Goal: Transaction & Acquisition: Purchase product/service

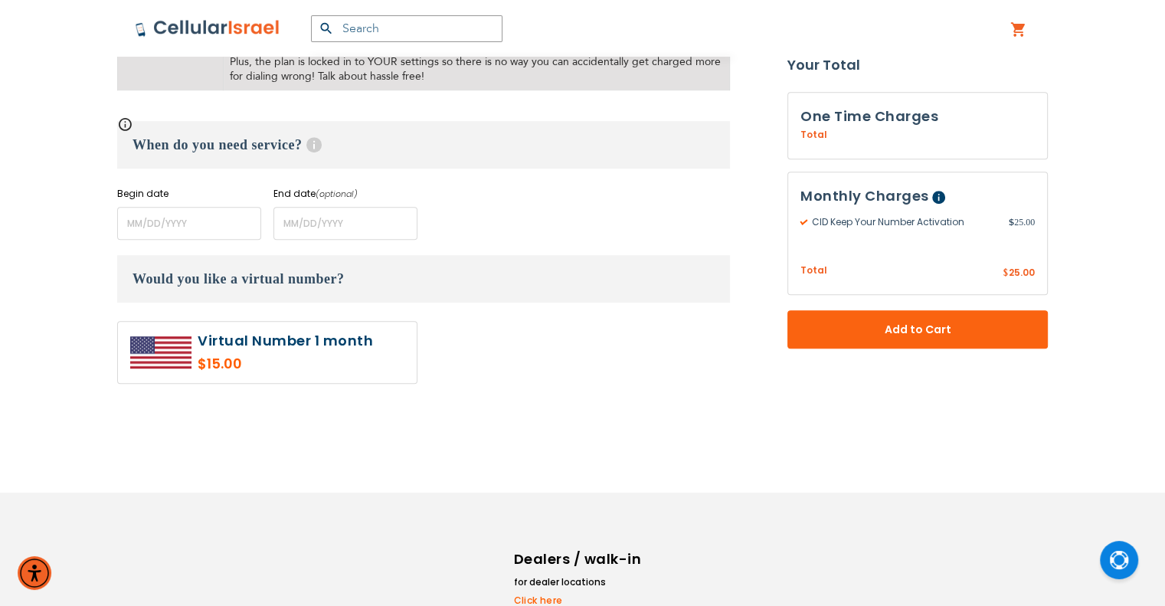
scroll to position [843, 0]
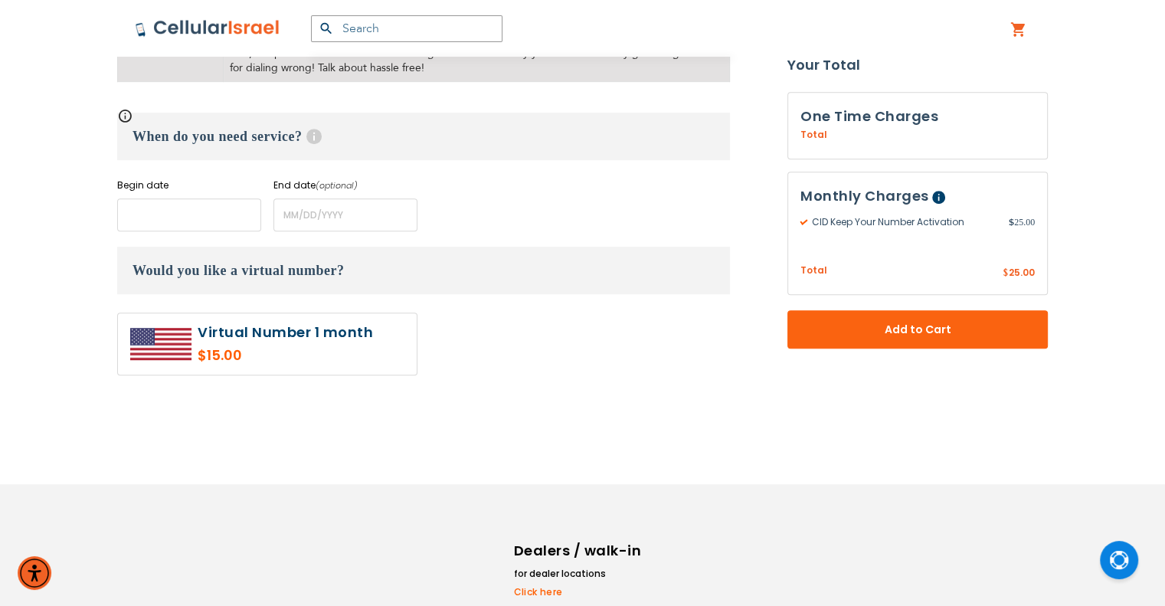
click at [170, 201] on input "name" at bounding box center [189, 214] width 144 height 33
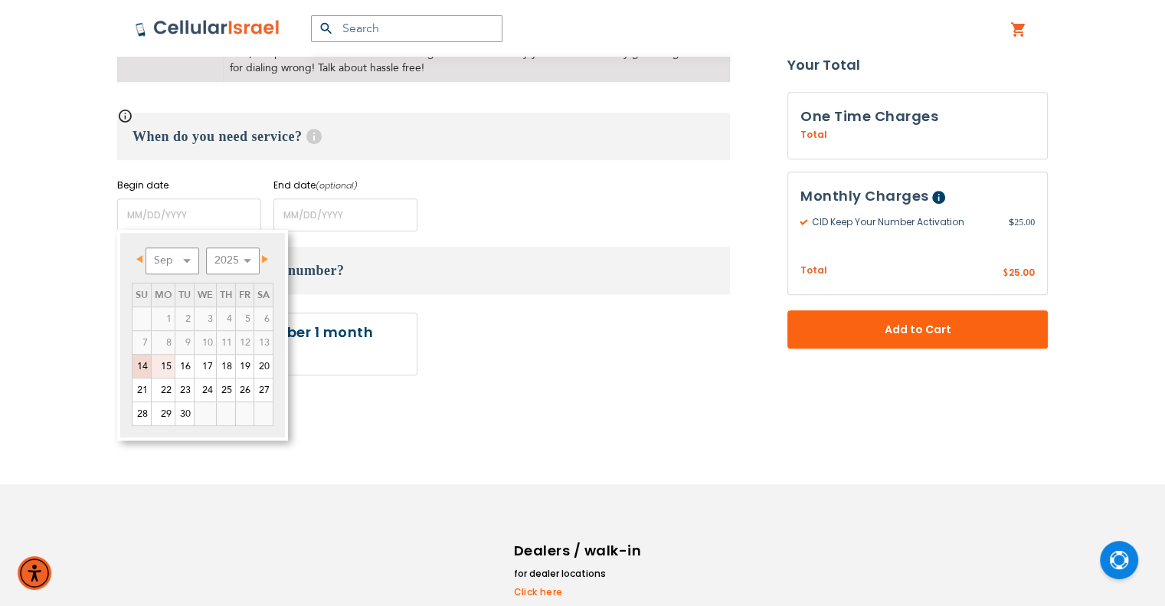
click at [162, 364] on link "15" at bounding box center [163, 366] width 23 height 23
type input "[DATE]"
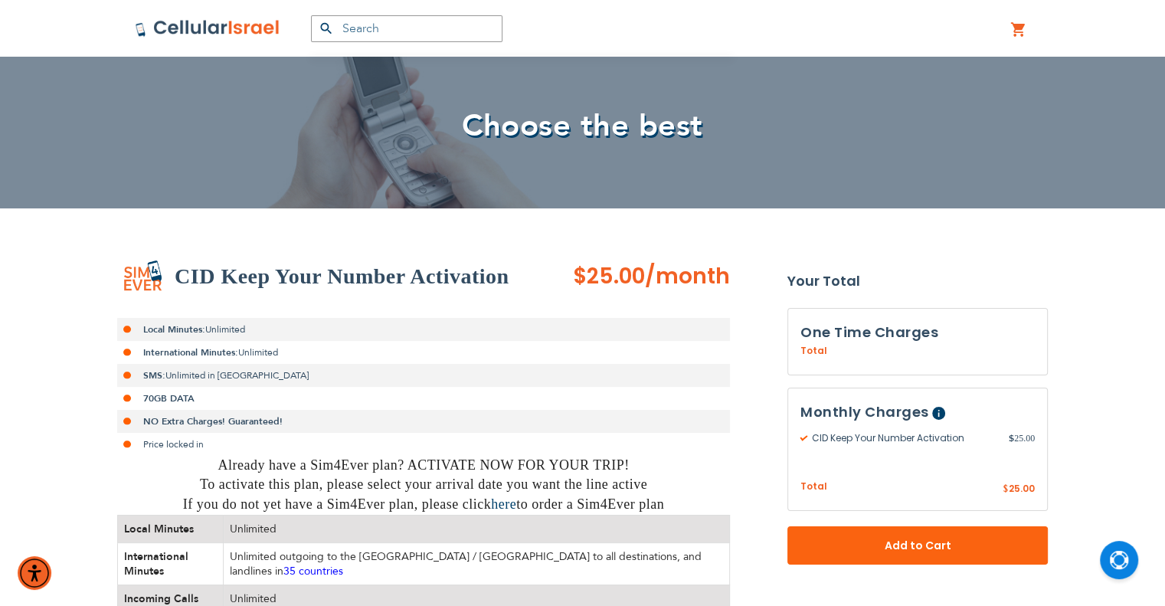
scroll to position [77, 0]
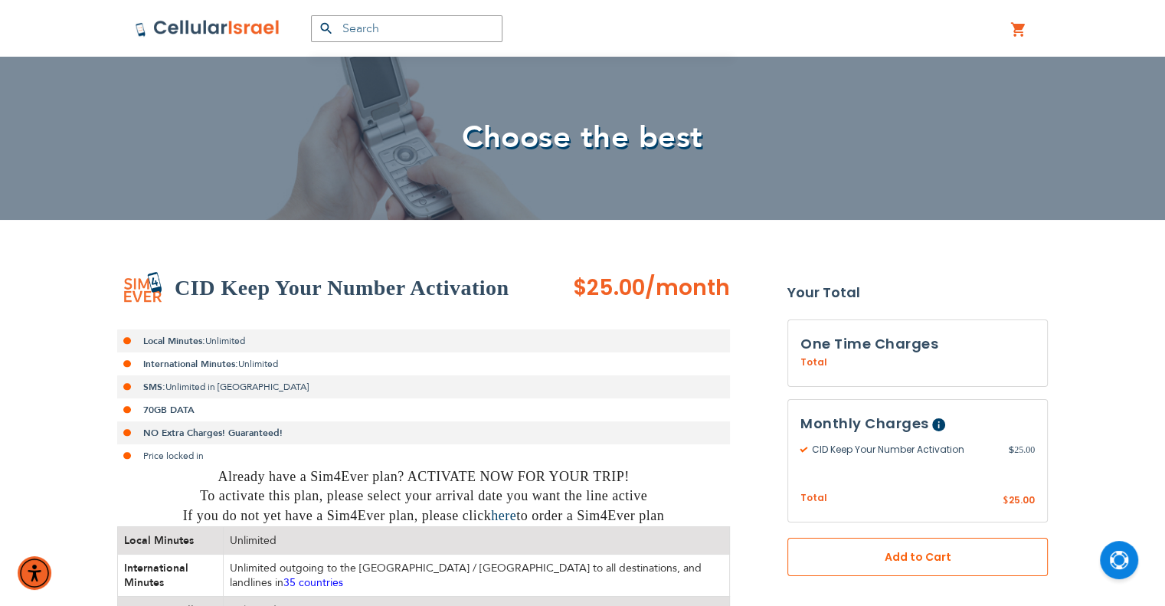
click at [948, 561] on span "Add to Cart" at bounding box center [917, 557] width 159 height 16
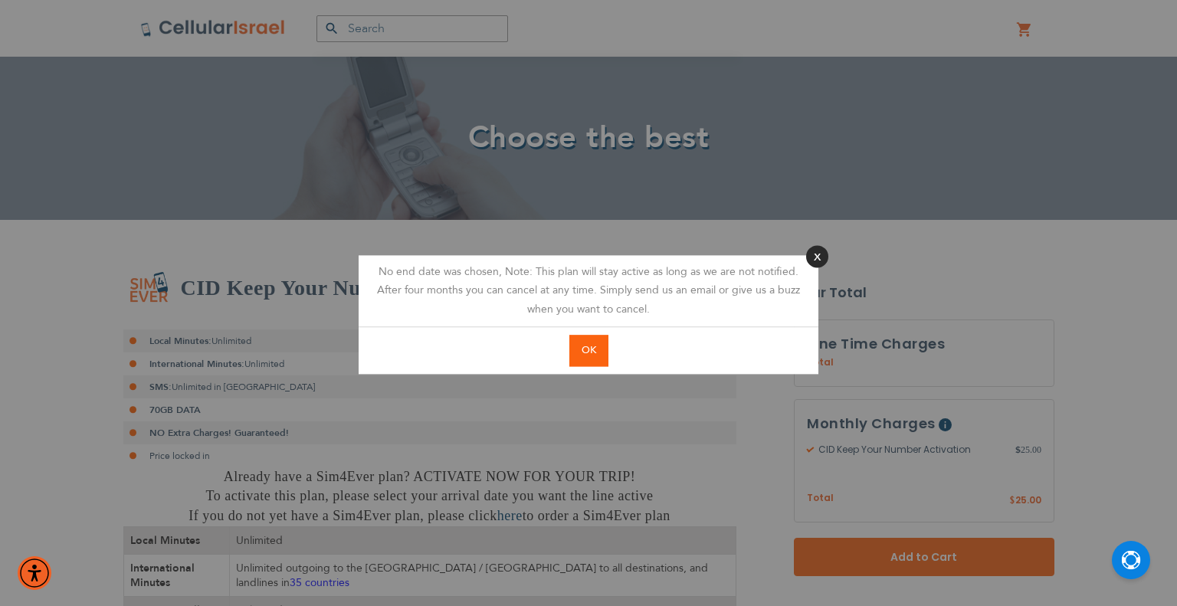
click at [818, 257] on button "Close" at bounding box center [817, 256] width 22 height 22
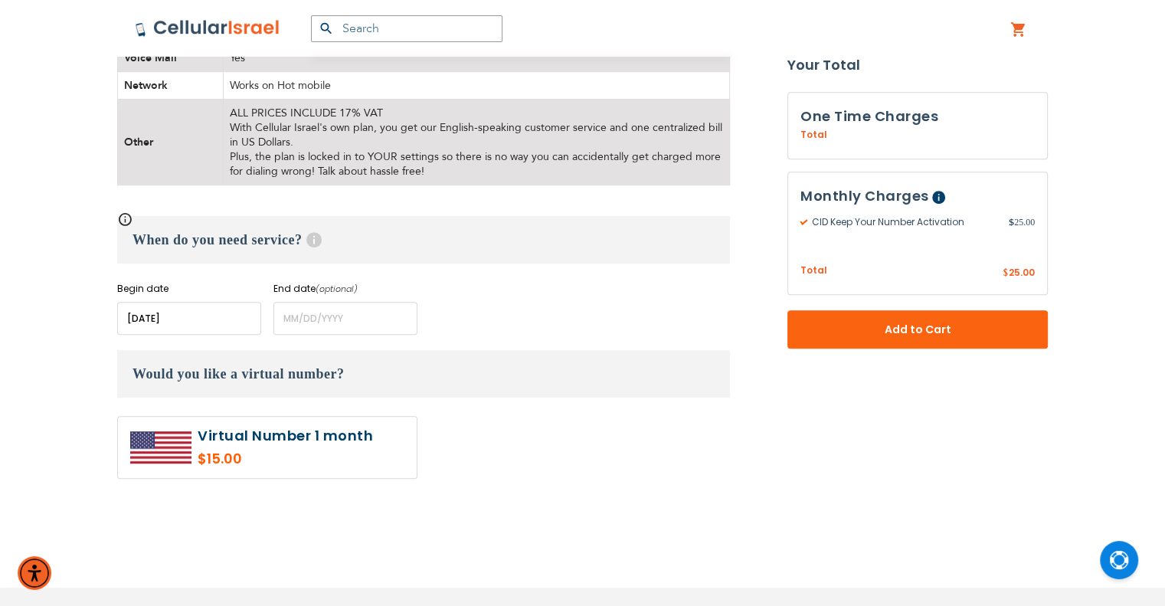
scroll to position [766, 0]
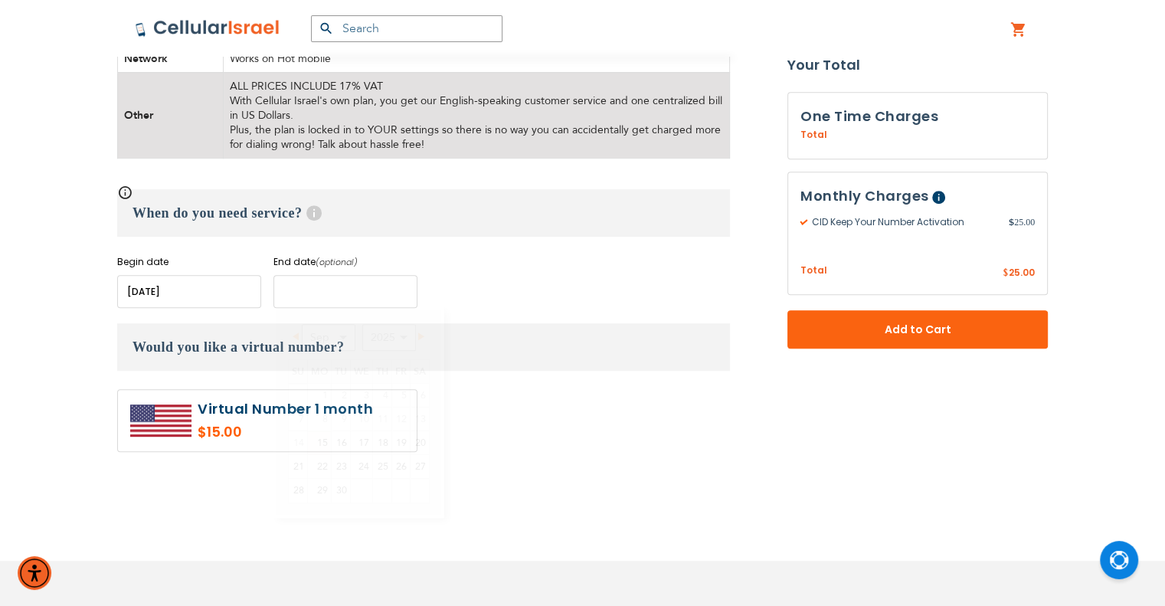
click at [306, 290] on input "name" at bounding box center [345, 291] width 144 height 33
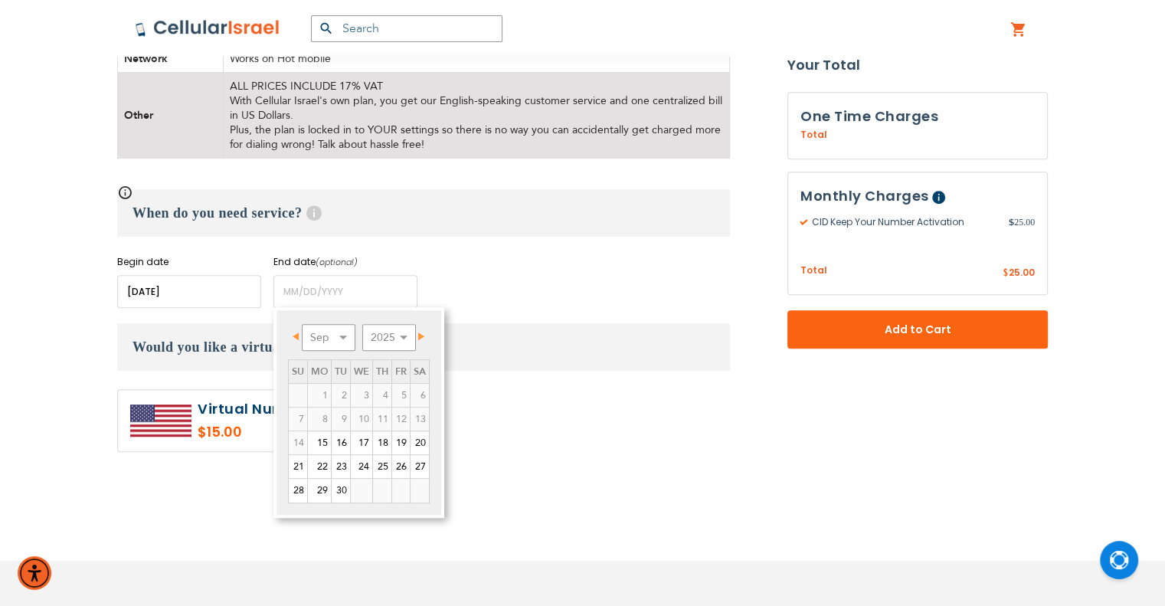
click at [420, 332] on span "Next" at bounding box center [421, 336] width 6 height 8
click at [359, 443] on link "15" at bounding box center [361, 442] width 21 height 23
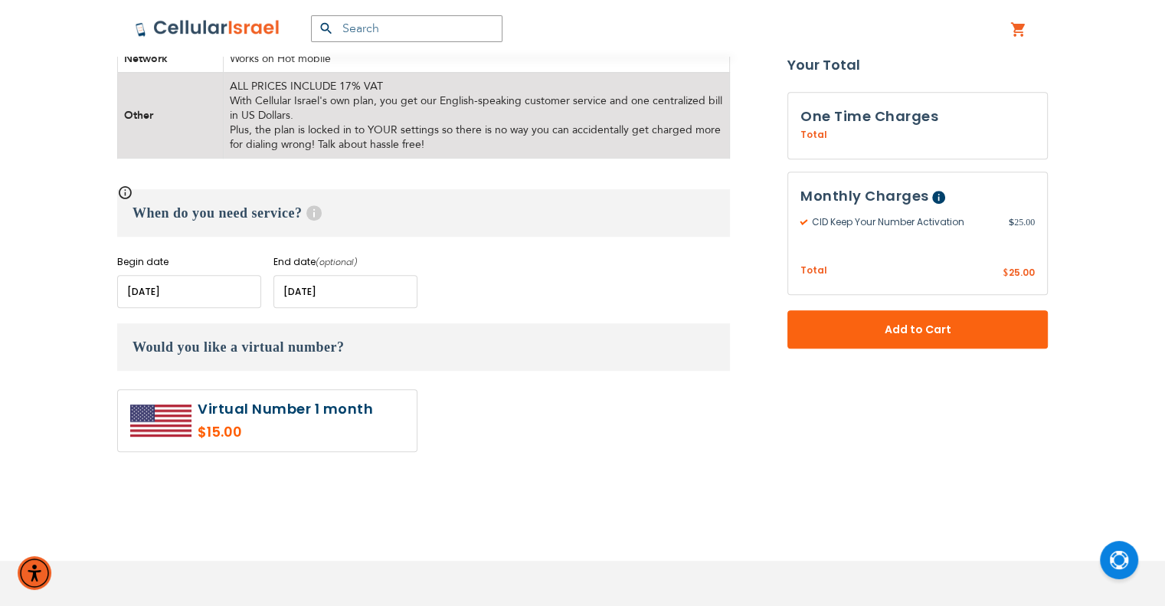
click at [332, 287] on input "name" at bounding box center [345, 291] width 144 height 33
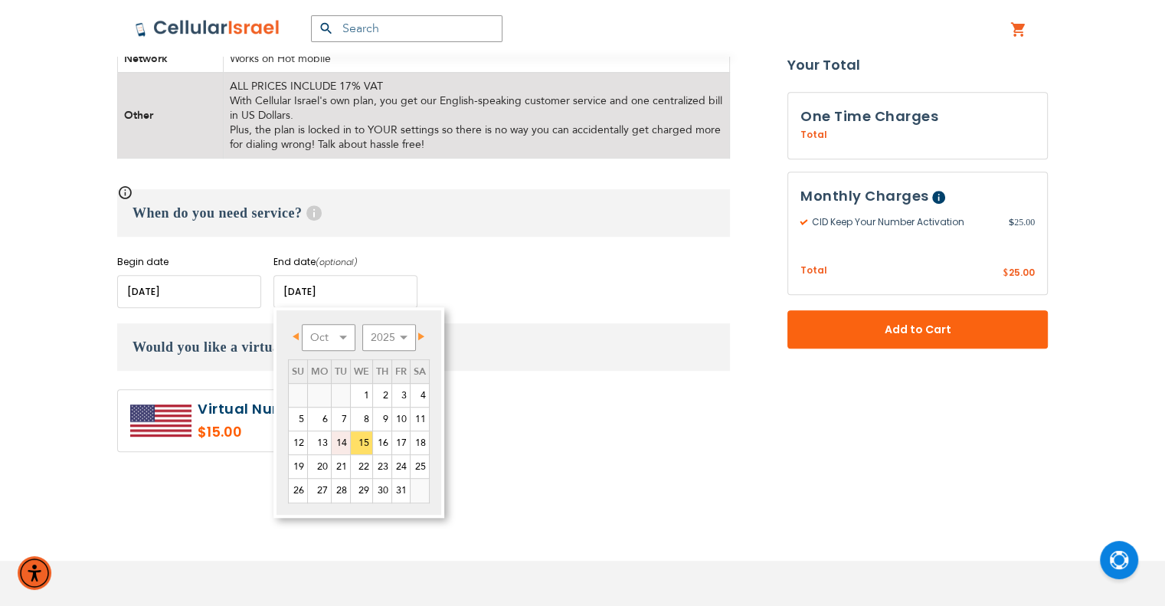
click at [346, 437] on link "14" at bounding box center [341, 442] width 18 height 23
type input "[DATE]"
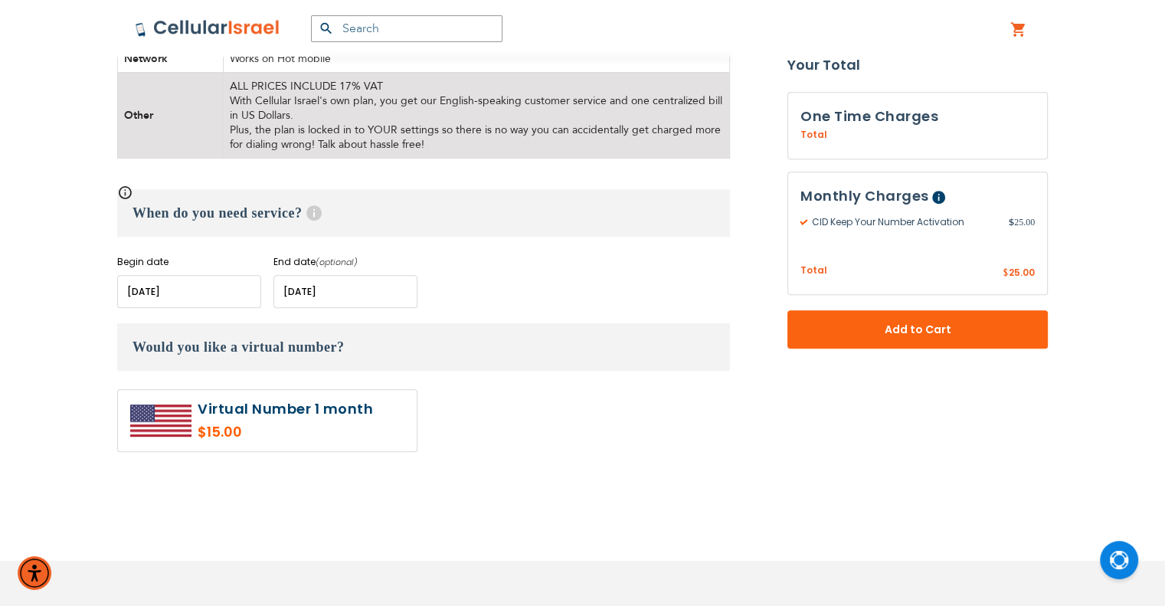
click at [879, 329] on span "Add to Cart" at bounding box center [917, 330] width 159 height 16
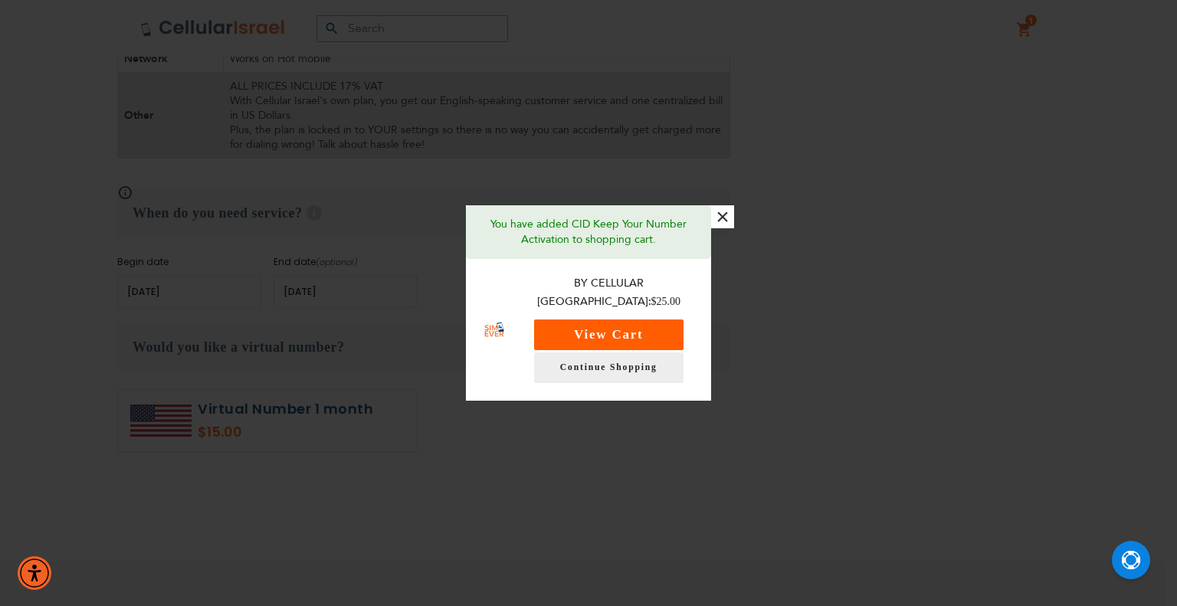
click at [648, 327] on button "View Cart" at bounding box center [608, 334] width 149 height 31
